Goal: Transaction & Acquisition: Obtain resource

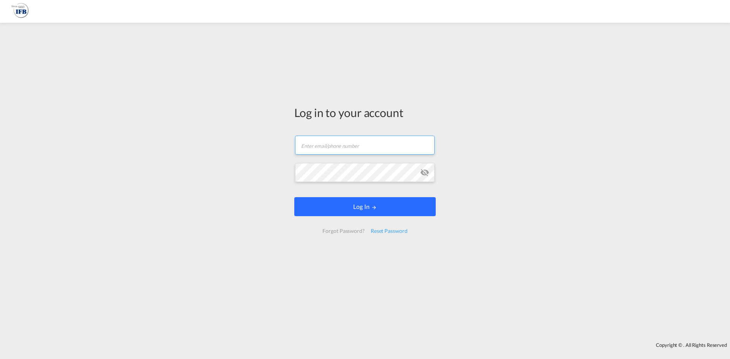
type input "m.dicicco@france-ifbgroup.net"
click at [366, 204] on button "Log In" at bounding box center [364, 206] width 141 height 19
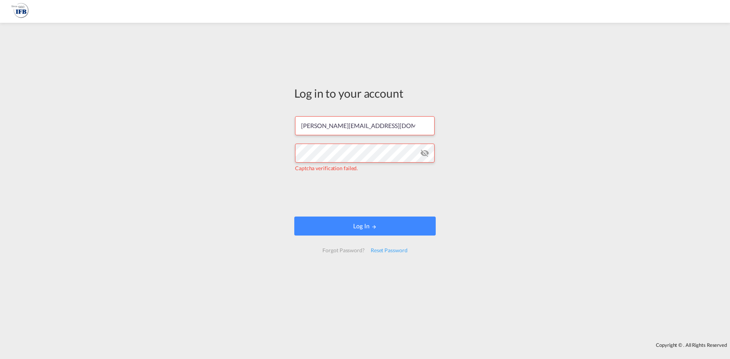
click at [306, 191] on form "m.dicicco@france-ifbgroup.net Captcha verification failed. Log In Forgot Passwo…" at bounding box center [364, 185] width 141 height 152
click at [349, 239] on form "m.dicicco@france-ifbgroup.net Captcha verification failed. Log In Forgot Passwo…" at bounding box center [364, 185] width 141 height 152
click at [352, 233] on button "Log In" at bounding box center [364, 226] width 141 height 19
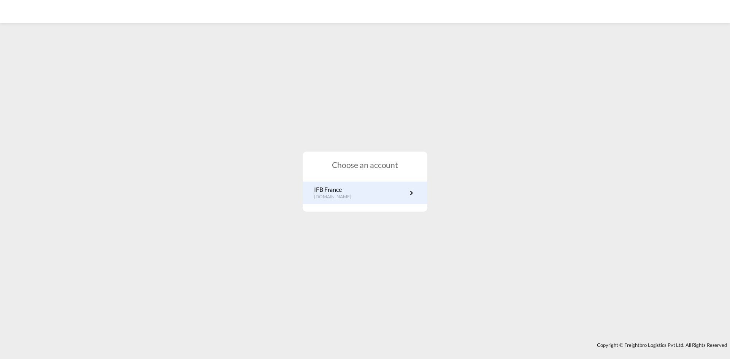
click at [367, 192] on link "IFB France fr.portal.ifb.com" at bounding box center [365, 192] width 102 height 15
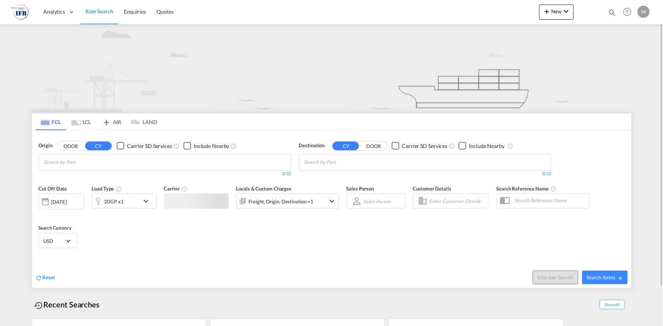
click at [160, 161] on md-chips at bounding box center [165, 163] width 252 height 16
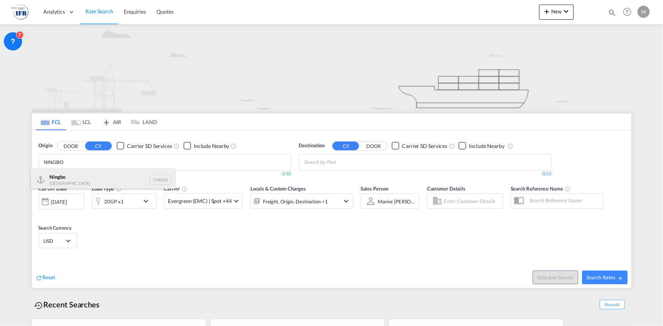
type input "NINGBO"
click at [82, 176] on div "Ningbo China CNNGB" at bounding box center [103, 179] width 144 height 23
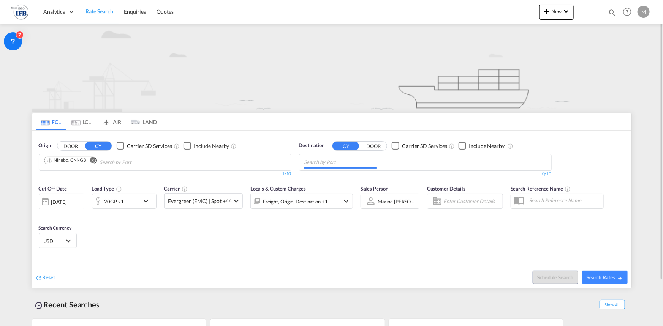
click at [380, 163] on md-chips at bounding box center [426, 163] width 252 height 16
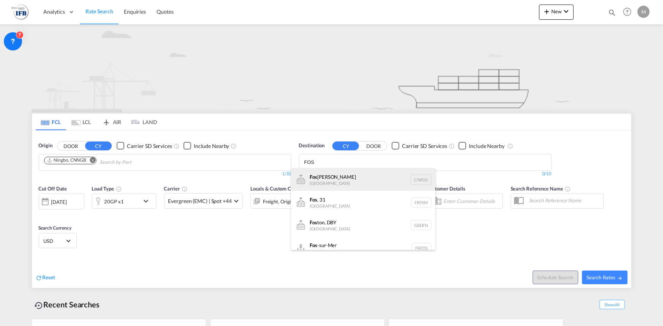
type input "FOS"
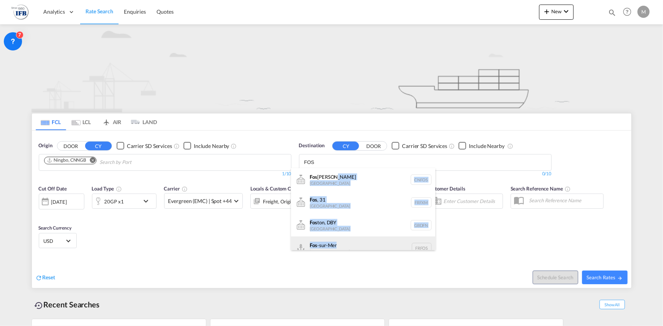
drag, startPoint x: 341, startPoint y: 174, endPoint x: 342, endPoint y: 244, distance: 70.0
click at [343, 244] on ul "Fos [PERSON_NAME] [GEOGRAPHIC_DATA] CNFOS Fos , 31 [GEOGRAPHIC_DATA] FRFXM Fos …" at bounding box center [363, 213] width 144 height 91
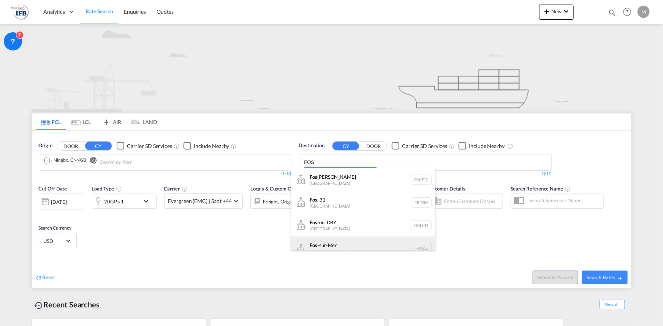
click at [342, 244] on div "Fos -sur-Mer [GEOGRAPHIC_DATA] [GEOGRAPHIC_DATA]" at bounding box center [363, 248] width 144 height 23
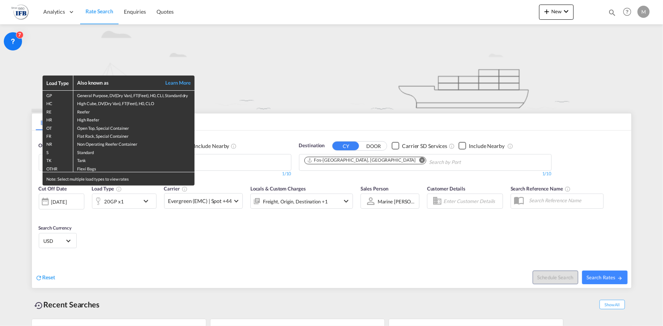
click at [52, 203] on div "Load Type Also known as Learn More GP General Purpose, DV(Dry Van), FT(Feet), H…" at bounding box center [331, 163] width 663 height 326
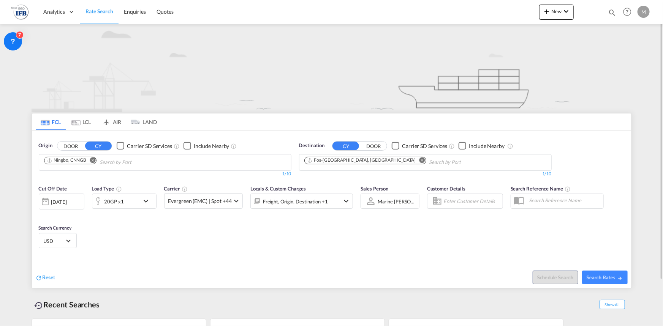
click at [58, 203] on div "[DATE]" at bounding box center [59, 202] width 16 height 7
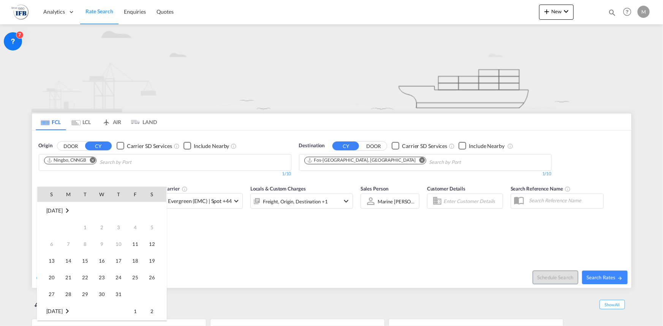
scroll to position [302, 0]
click at [119, 244] on span "16" at bounding box center [118, 244] width 15 height 15
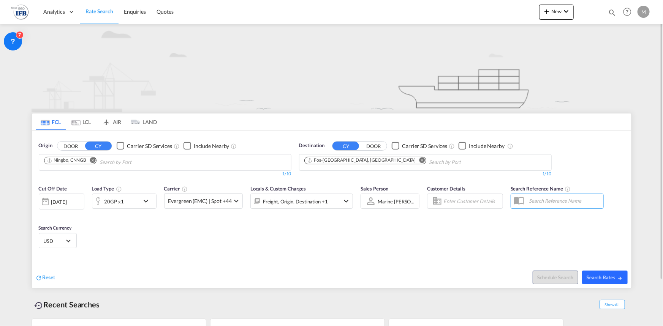
click at [611, 279] on span "Search Rates" at bounding box center [605, 278] width 36 height 6
type input "CNNGB to FRFOS / [DATE]"
